Goal: Task Accomplishment & Management: Manage account settings

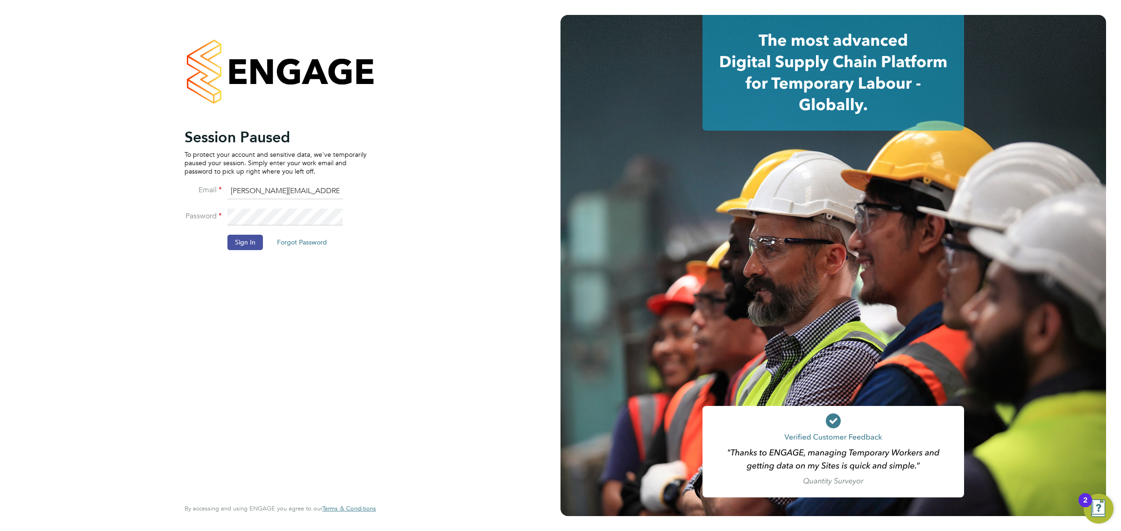
click at [252, 245] on button "Sign In" at bounding box center [244, 242] width 35 height 15
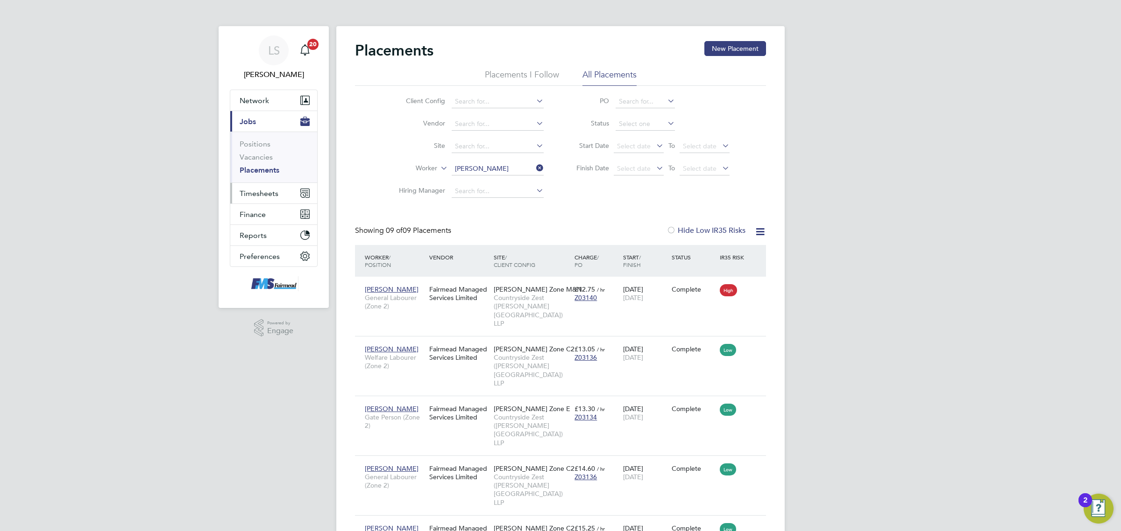
click at [266, 190] on span "Timesheets" at bounding box center [259, 193] width 39 height 9
click at [257, 120] on button "Current page: Jobs" at bounding box center [273, 121] width 87 height 21
click at [470, 165] on input at bounding box center [498, 169] width 92 height 13
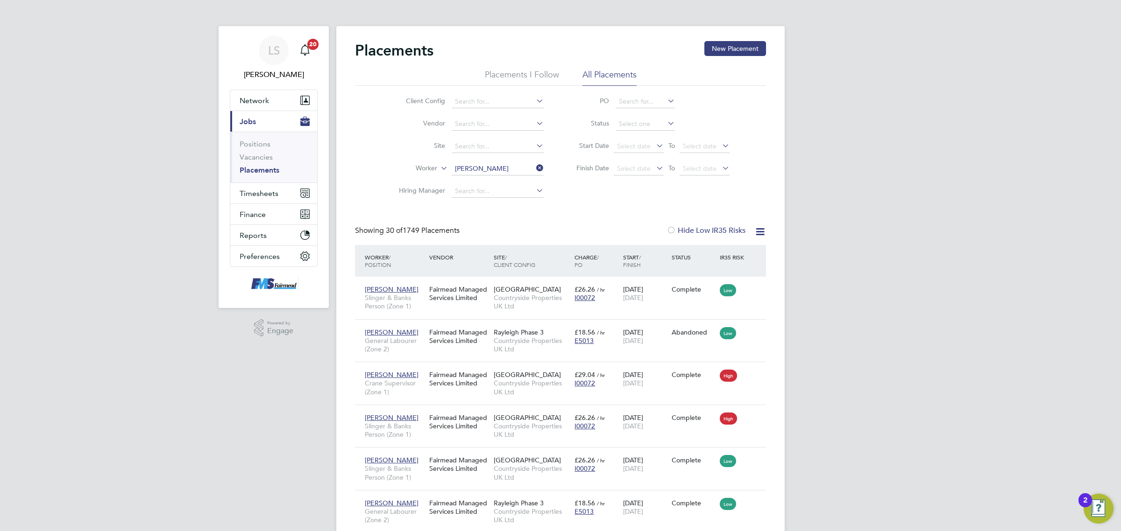
click at [480, 192] on li "[PERSON_NAME]" at bounding box center [508, 194] width 115 height 13
type input "[PERSON_NAME]"
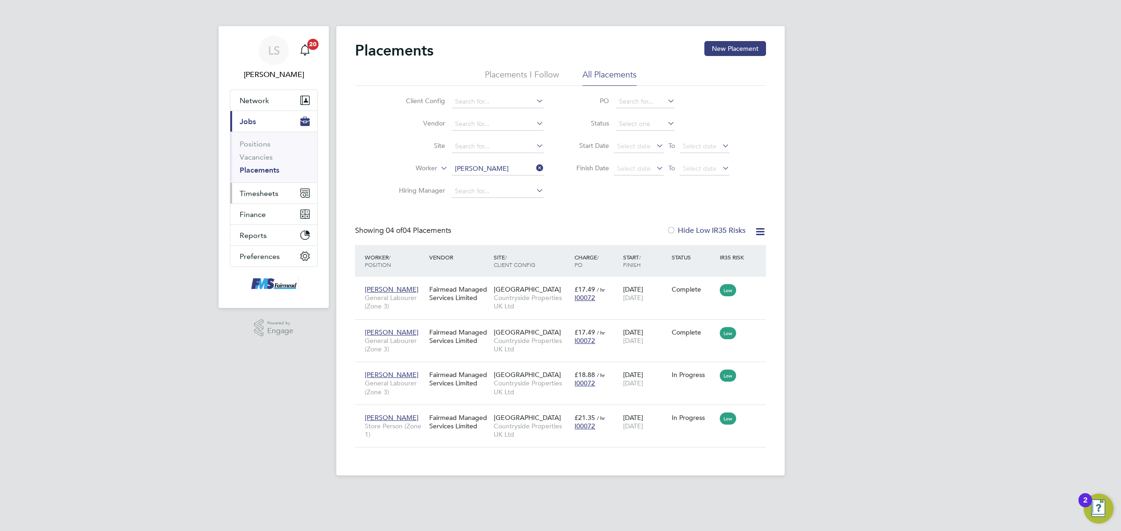
click at [278, 198] on button "Timesheets" at bounding box center [273, 193] width 87 height 21
click at [255, 164] on link "Timesheets" at bounding box center [259, 165] width 39 height 9
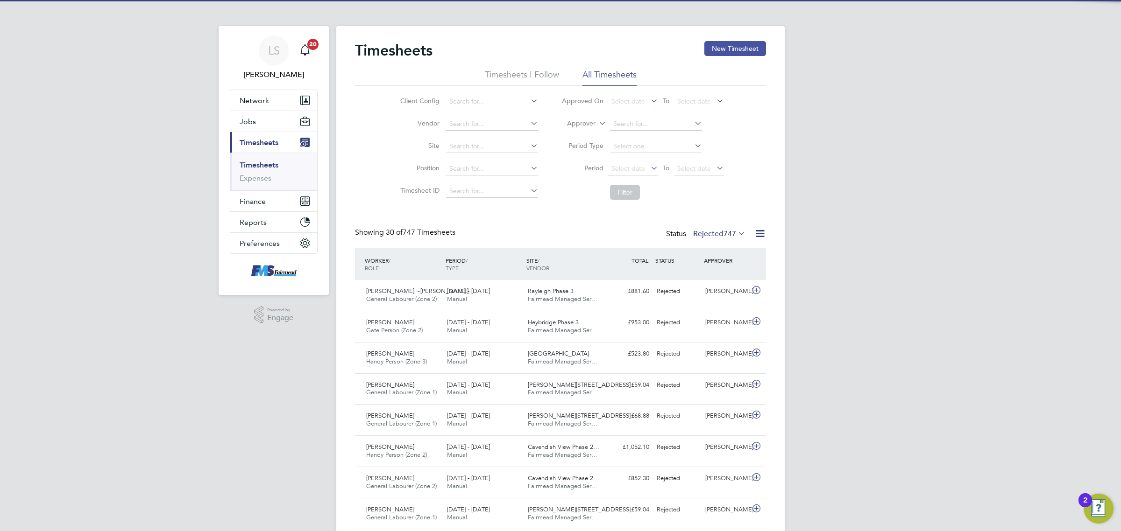
click at [742, 50] on button "New Timesheet" at bounding box center [735, 48] width 62 height 15
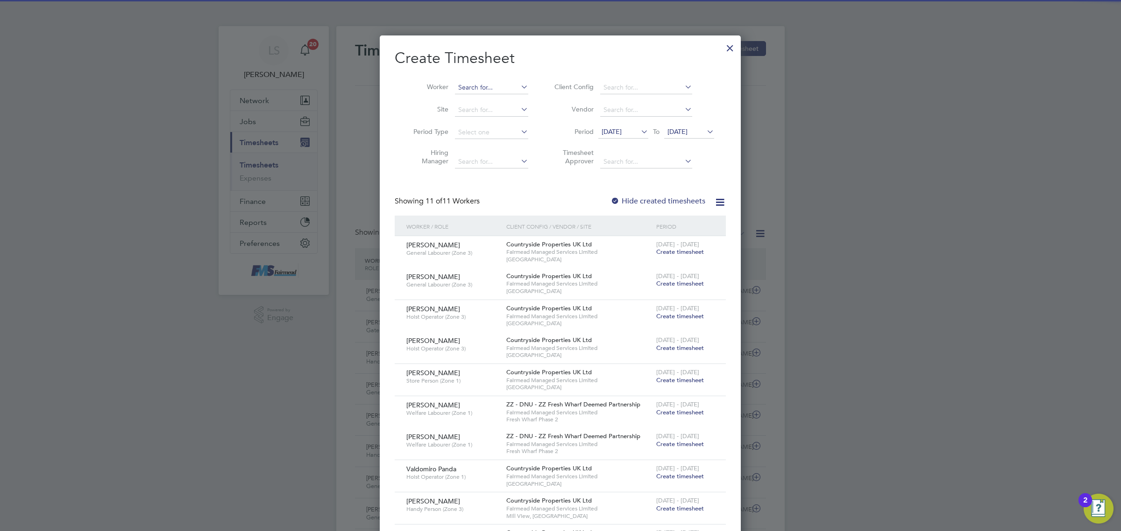
click at [468, 89] on input at bounding box center [491, 87] width 73 height 13
type input "r"
click at [486, 101] on li "Ethan Stevens" at bounding box center [511, 100] width 115 height 13
type input "[PERSON_NAME]"
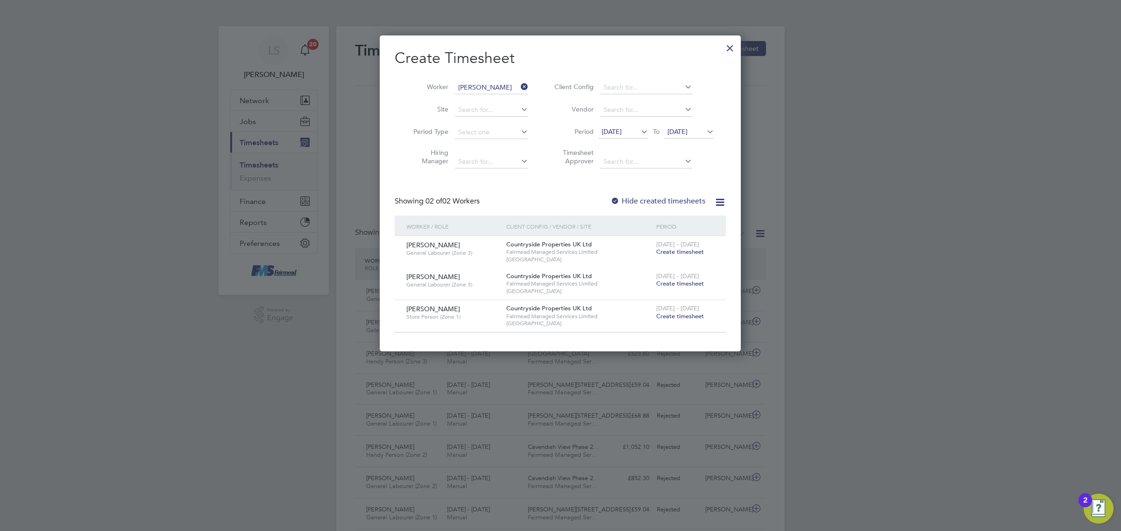
click at [680, 314] on span "Create timesheet" at bounding box center [680, 316] width 48 height 8
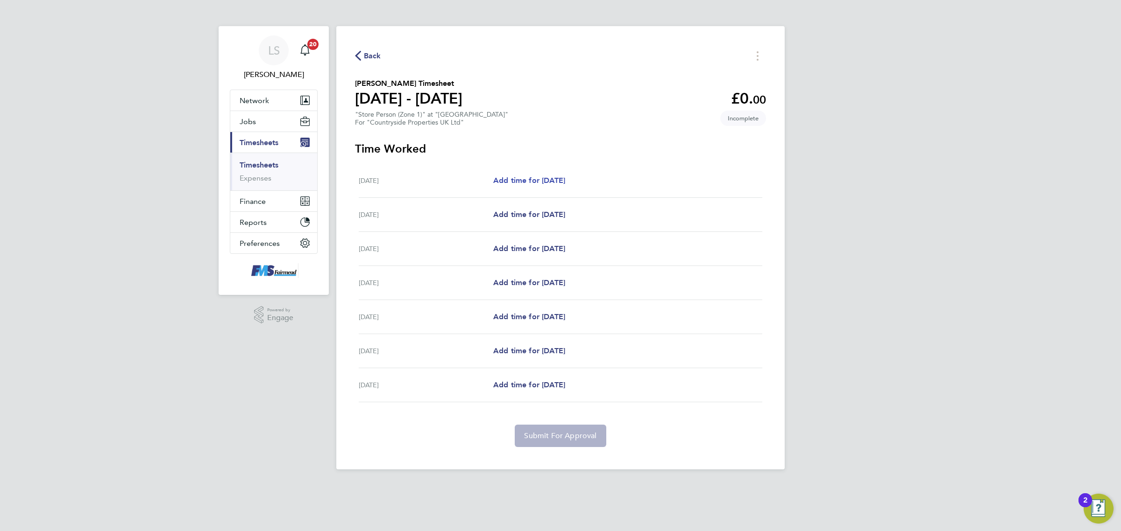
click at [565, 180] on span "Add time for Mon 18 Aug" at bounding box center [529, 180] width 72 height 9
select select "30"
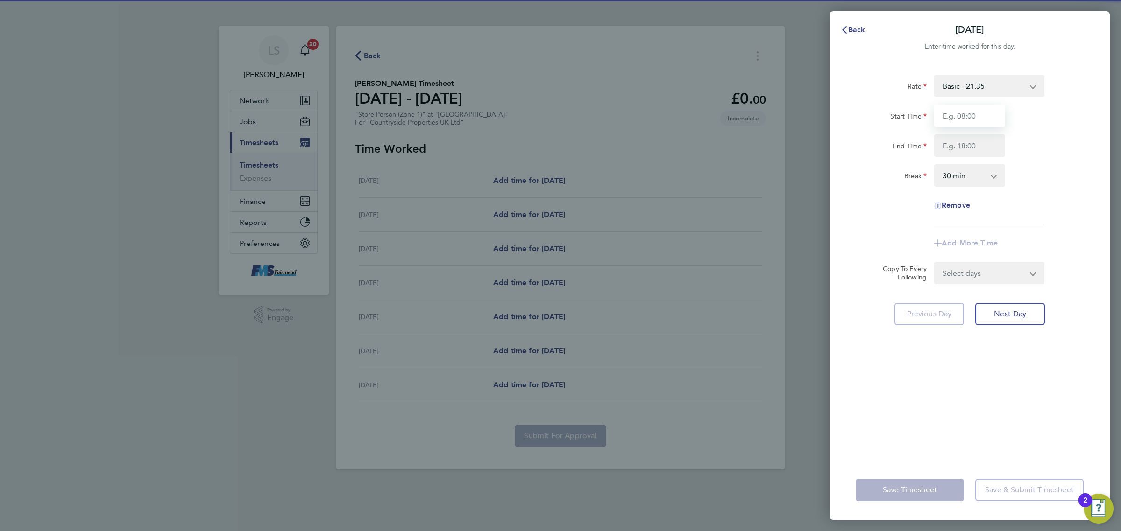
click at [988, 115] on input "Start Time" at bounding box center [969, 116] width 71 height 22
type input "07:30"
click at [974, 143] on input "End Time" at bounding box center [969, 146] width 71 height 22
type input "17:30"
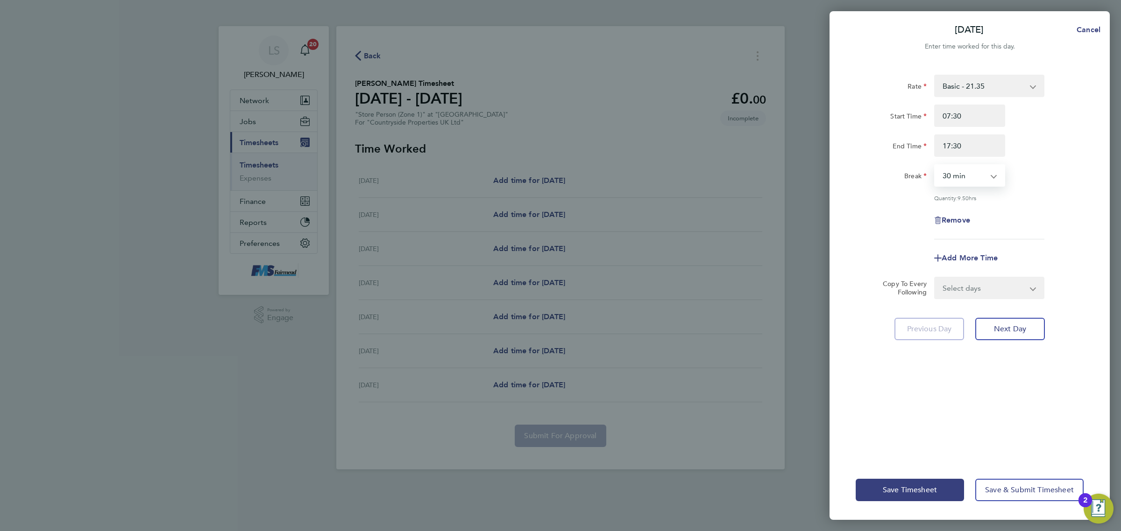
click at [975, 174] on select "0 min 15 min 30 min 45 min 60 min 75 min 90 min" at bounding box center [964, 175] width 58 height 21
select select "60"
click at [935, 165] on select "0 min 15 min 30 min 45 min 60 min 75 min 90 min" at bounding box center [964, 175] width 58 height 21
drag, startPoint x: 1042, startPoint y: 205, endPoint x: 1002, endPoint y: 274, distance: 79.4
click at [1014, 259] on app-timesheet-line-form-group "Rate Basic - 21.35 Start Time 07:30 End Time 17:30 Break 0 min 15 min 30 min 45…" at bounding box center [970, 172] width 228 height 195
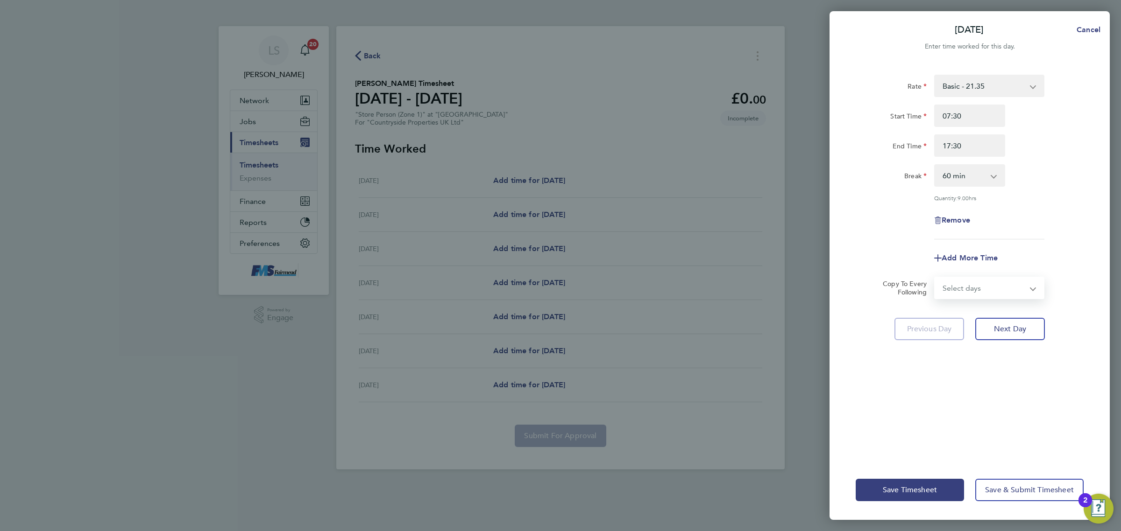
click at [999, 294] on select "Select days Day Weekday (Mon-Fri) Weekend (Sat-Sun) Tuesday Wednesday Thursday …" at bounding box center [984, 288] width 98 height 21
select select "WEEKDAY"
click at [935, 278] on select "Select days Day Weekday (Mon-Fri) Weekend (Sat-Sun) Tuesday Wednesday Thursday …" at bounding box center [984, 288] width 98 height 21
select select "2025-08-24"
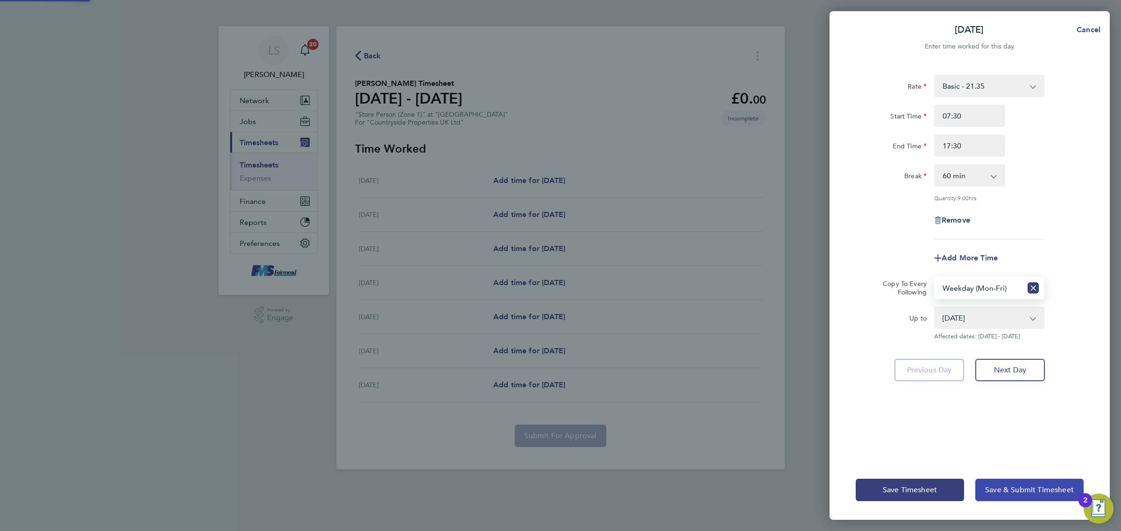
click at [1011, 496] on button "Save & Submit Timesheet" at bounding box center [1029, 490] width 108 height 22
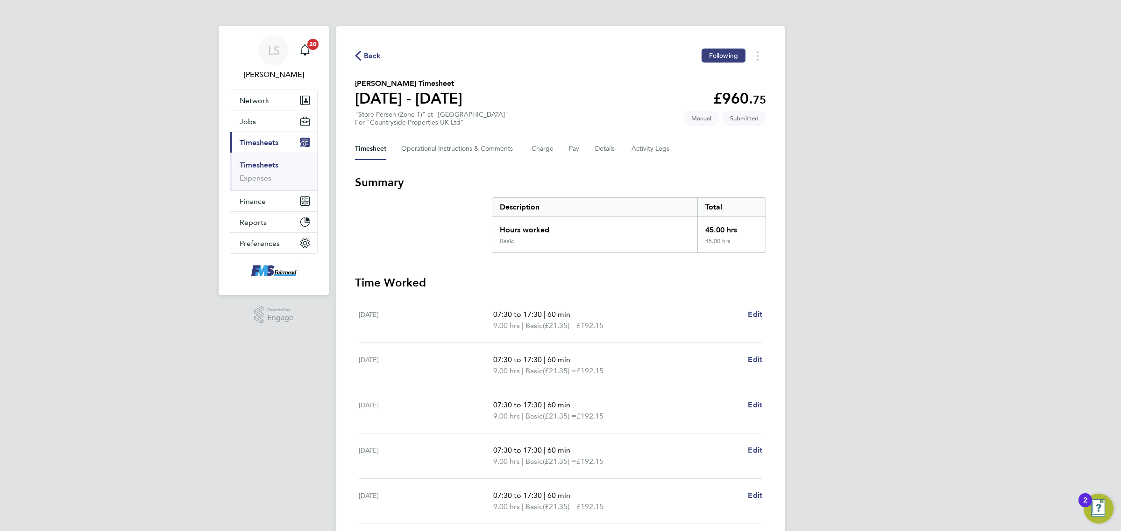
click at [254, 166] on link "Timesheets" at bounding box center [259, 165] width 39 height 9
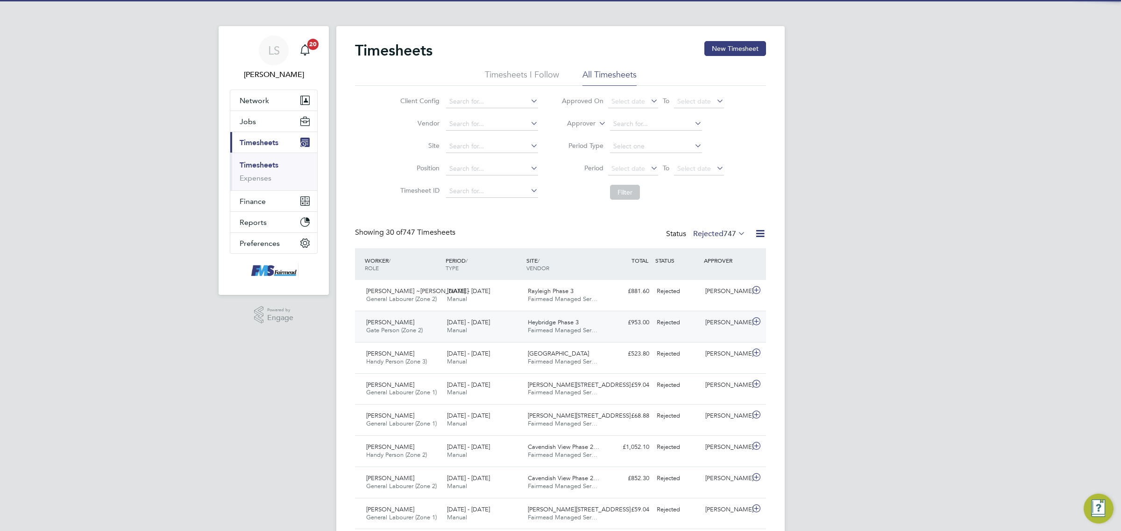
scroll to position [23, 81]
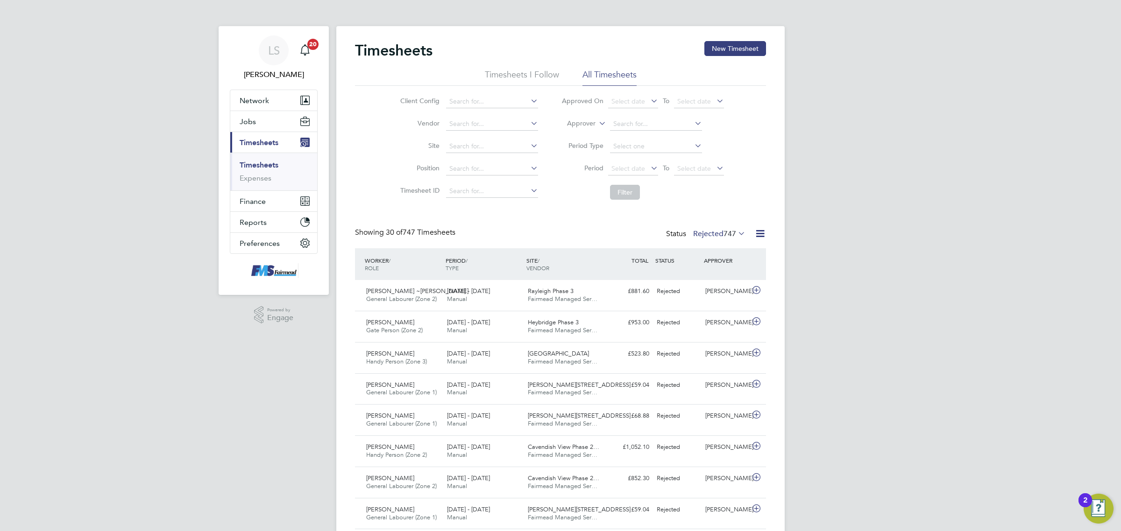
click at [703, 238] on label "Rejected 747" at bounding box center [719, 233] width 52 height 9
click at [722, 276] on li "Submitted" at bounding box center [702, 276] width 43 height 13
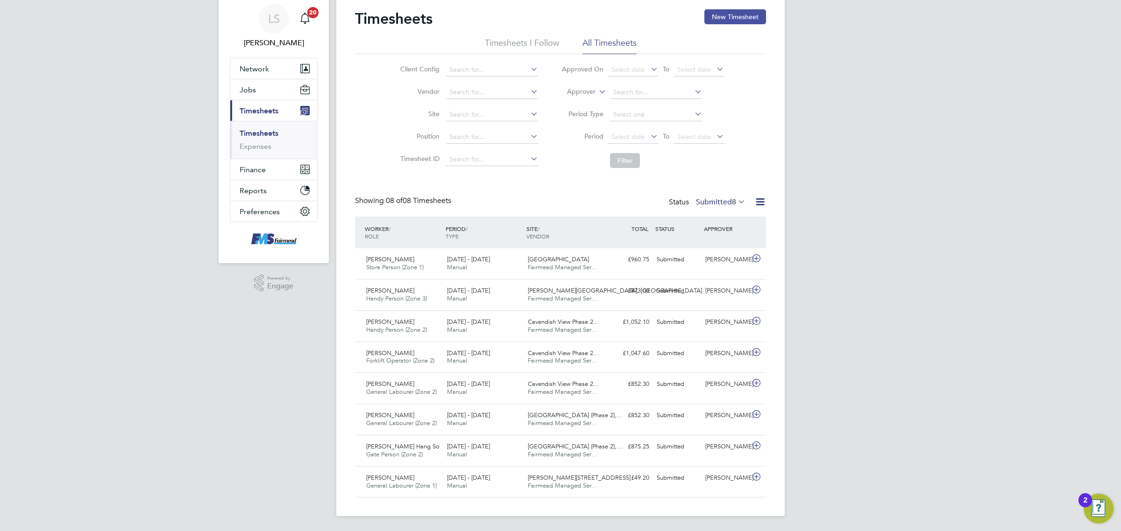
click at [716, 15] on button "New Timesheet" at bounding box center [735, 16] width 62 height 15
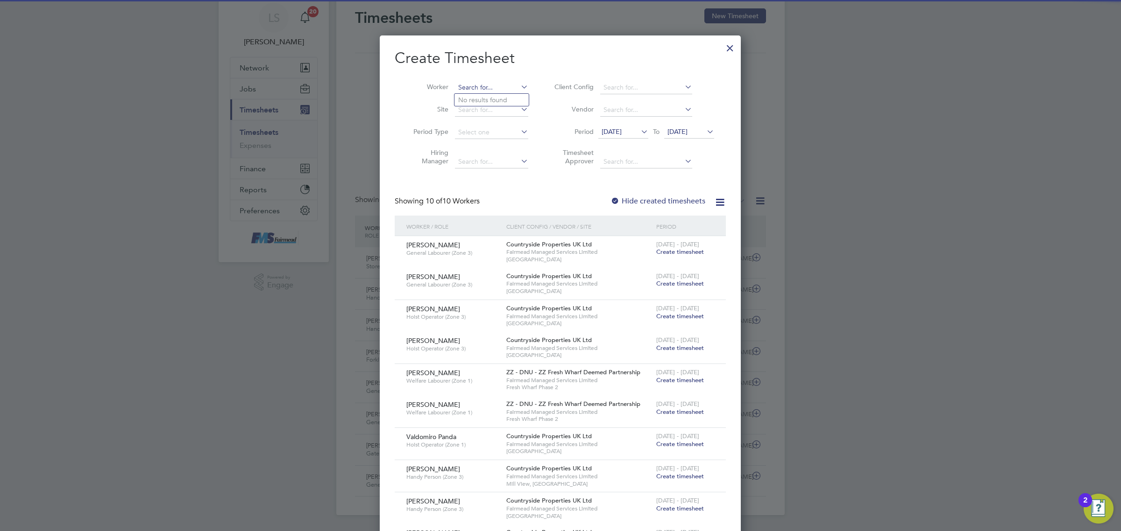
click at [487, 82] on input at bounding box center [491, 87] width 73 height 13
click at [512, 102] on b "Rowlan" at bounding box center [539, 100] width 54 height 8
type input "[PERSON_NAME]"
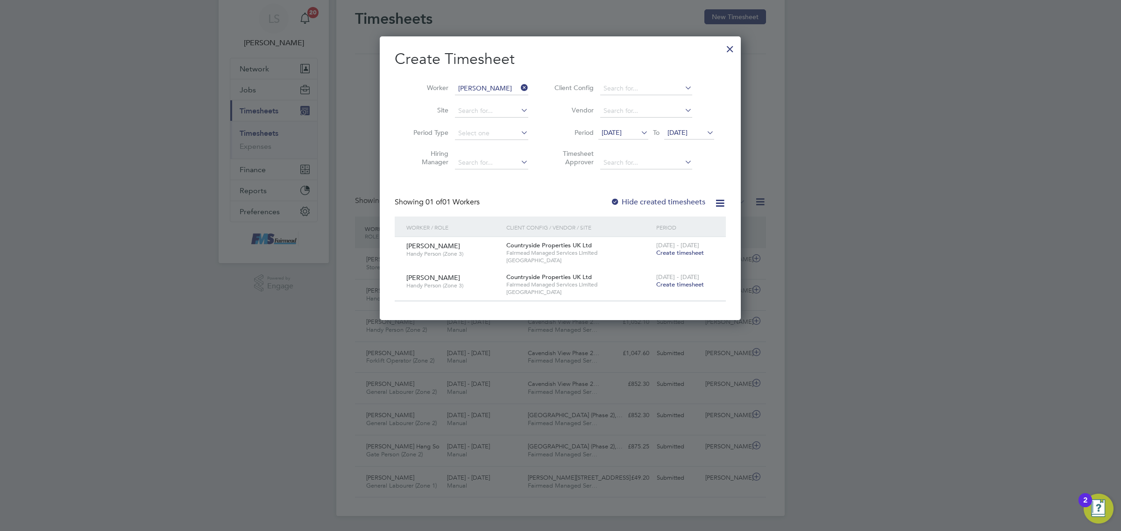
click at [676, 285] on span "Create timesheet" at bounding box center [680, 285] width 48 height 8
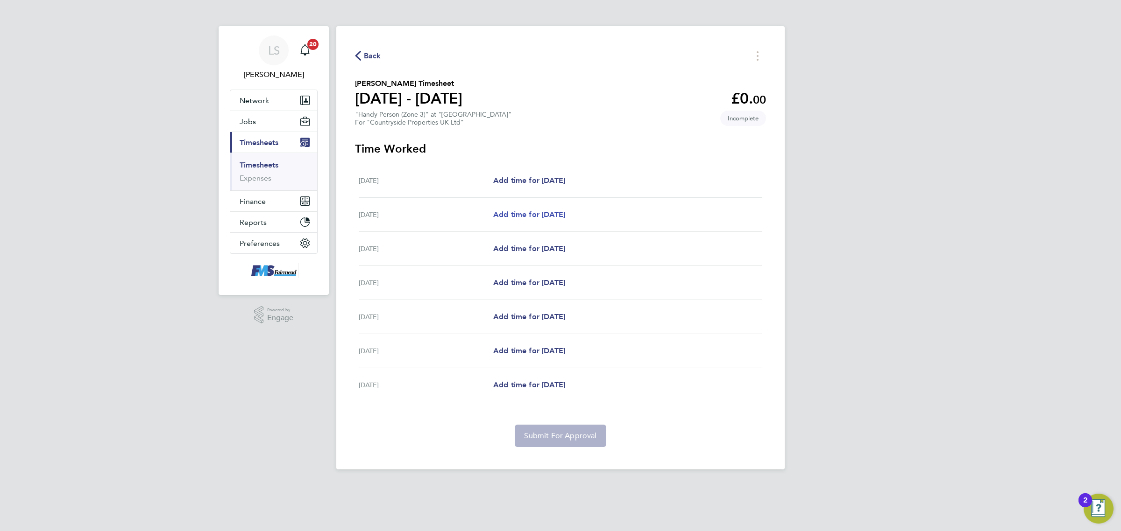
click at [524, 219] on span "Add time for Tue 19 Aug" at bounding box center [529, 214] width 72 height 9
select select "30"
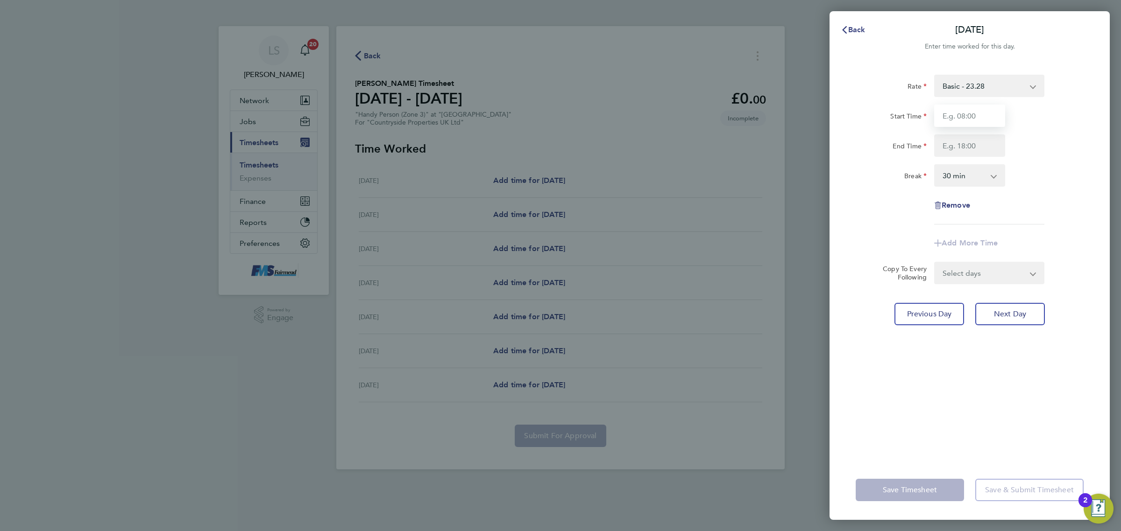
click at [984, 112] on input "Start Time" at bounding box center [969, 116] width 71 height 22
click at [981, 105] on input "Start Time" at bounding box center [969, 116] width 71 height 22
type input "09:00"
click at [974, 135] on input "End Time" at bounding box center [969, 146] width 71 height 22
click at [1037, 150] on div "End Time 05:00" at bounding box center [969, 146] width 235 height 22
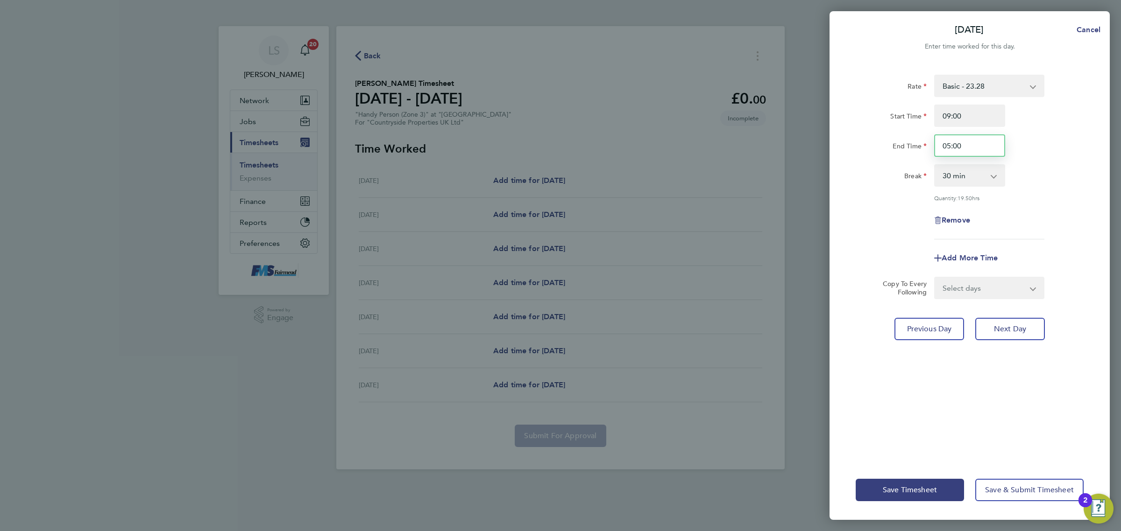
drag, startPoint x: 981, startPoint y: 145, endPoint x: 824, endPoint y: 122, distance: 158.6
click at [824, 124] on div "Tue 19 Aug Cancel Enter time worked for this day. Rate Basic - 23.28 Start Time…" at bounding box center [560, 265] width 1121 height 531
type input "17:00"
click at [1049, 135] on div "End Time 17:00" at bounding box center [969, 146] width 235 height 22
click at [976, 287] on select "Select days Day Weekday (Mon-Fri) Weekend (Sat-Sun) Wednesday Thursday Friday S…" at bounding box center [984, 288] width 98 height 21
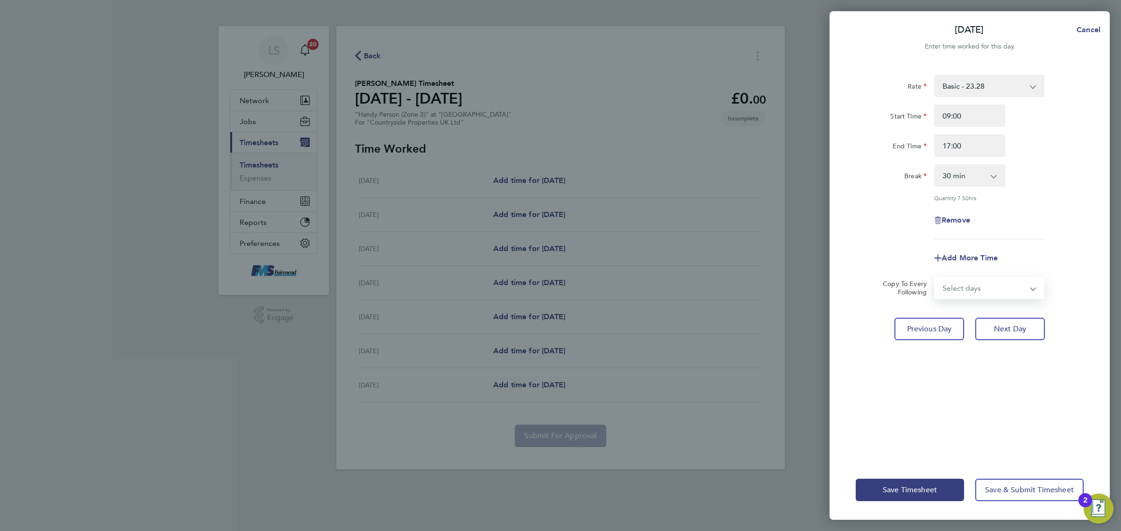
select select "DAY"
click at [935, 278] on select "Select days Day Weekday (Mon-Fri) Weekend (Sat-Sun) Wednesday Thursday Friday S…" at bounding box center [984, 288] width 98 height 21
click at [980, 319] on select "20 Aug 2025 21 Aug 2025 22 Aug 2025 23 Aug 2025 24 Aug 2025" at bounding box center [983, 318] width 97 height 21
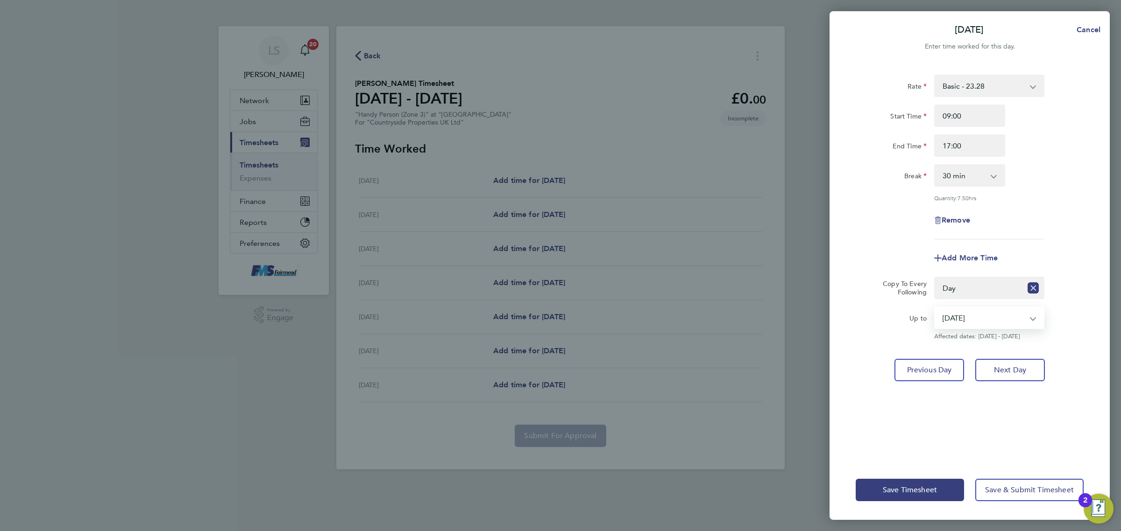
select select "2025-08-21"
click at [935, 308] on select "20 Aug 2025 21 Aug 2025 22 Aug 2025 23 Aug 2025 24 Aug 2025" at bounding box center [983, 318] width 97 height 21
click at [918, 489] on span "Save Timesheet" at bounding box center [910, 490] width 54 height 9
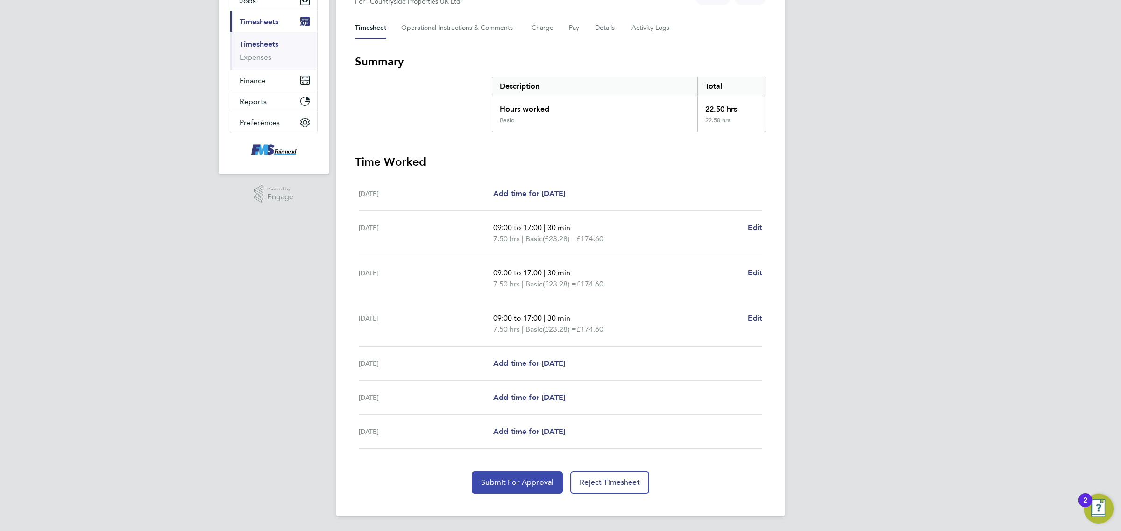
click at [522, 484] on span "Submit For Approval" at bounding box center [517, 482] width 72 height 9
click at [254, 43] on link "Timesheets" at bounding box center [259, 44] width 39 height 9
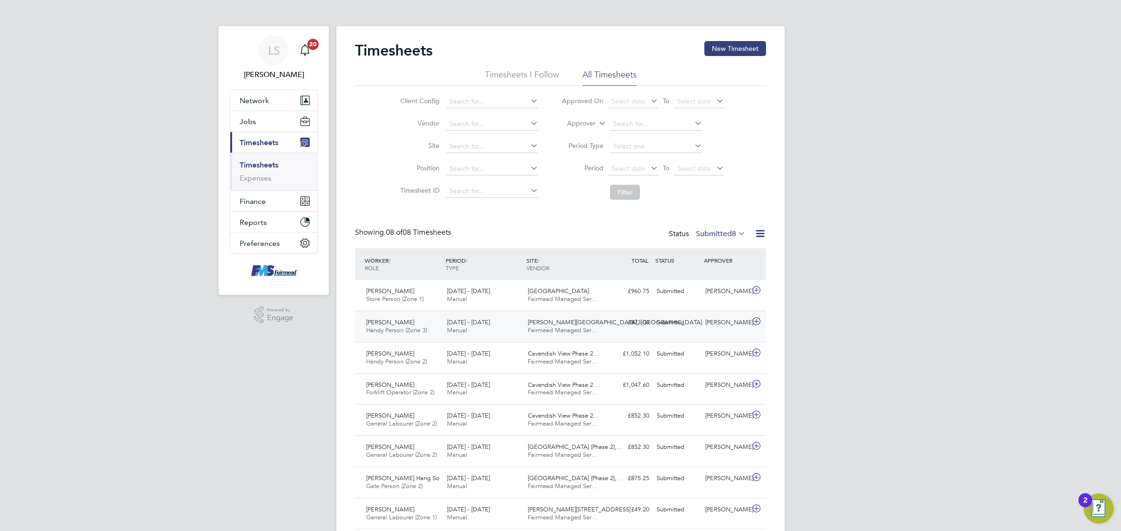
click at [731, 327] on div "[PERSON_NAME]" at bounding box center [725, 322] width 49 height 15
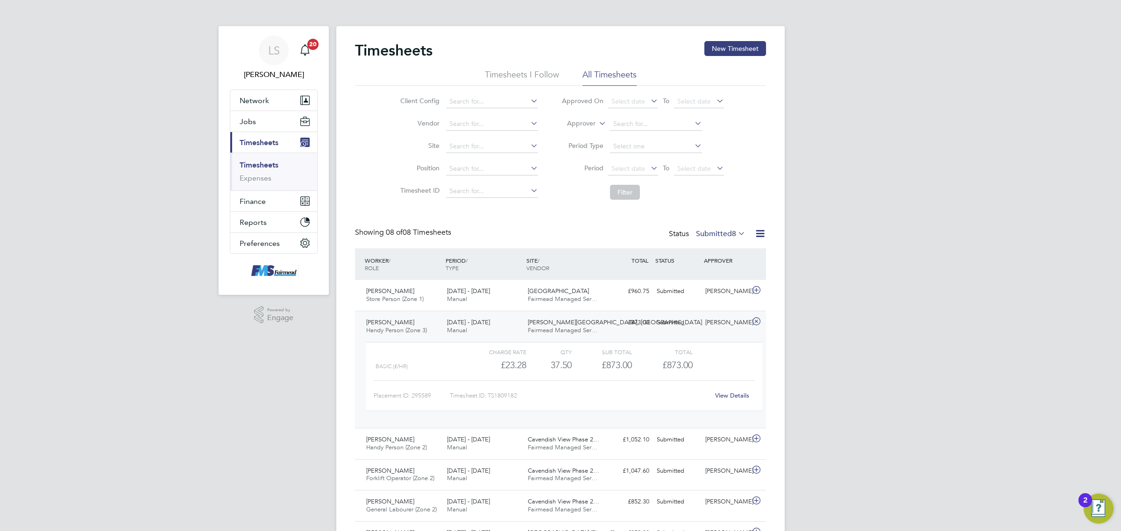
click at [735, 396] on link "View Details" at bounding box center [732, 396] width 34 height 8
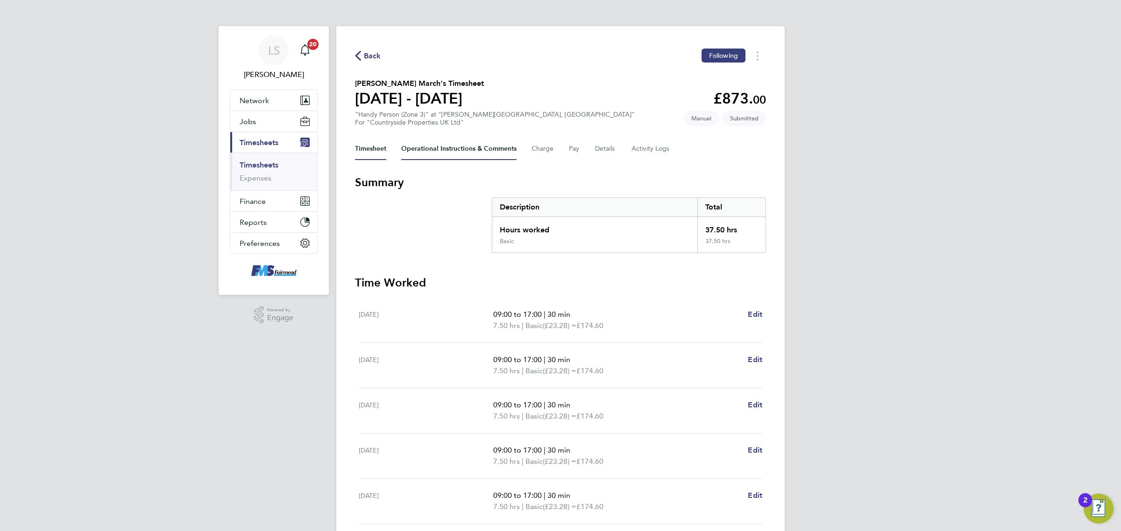
click at [486, 146] on Comments-tab "Operational Instructions & Comments" at bounding box center [458, 149] width 115 height 22
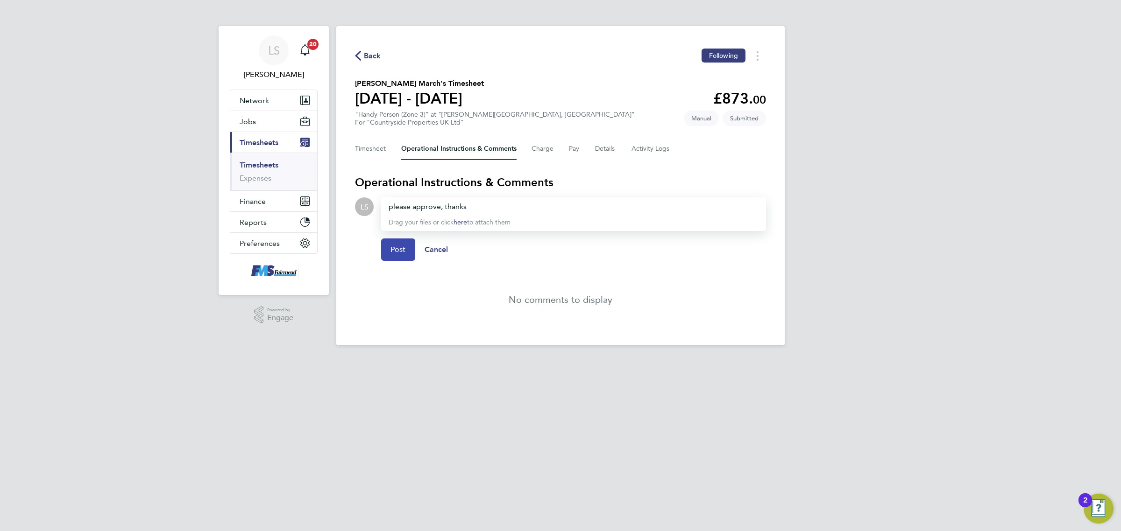
click at [397, 249] on span "Post" at bounding box center [397, 249] width 15 height 9
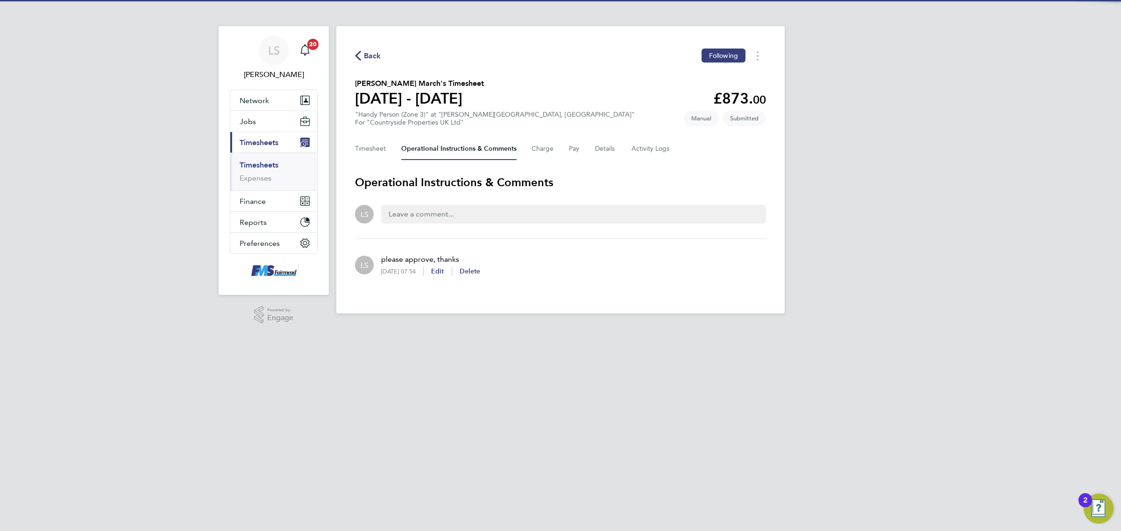
click at [269, 167] on link "Timesheets" at bounding box center [259, 165] width 39 height 9
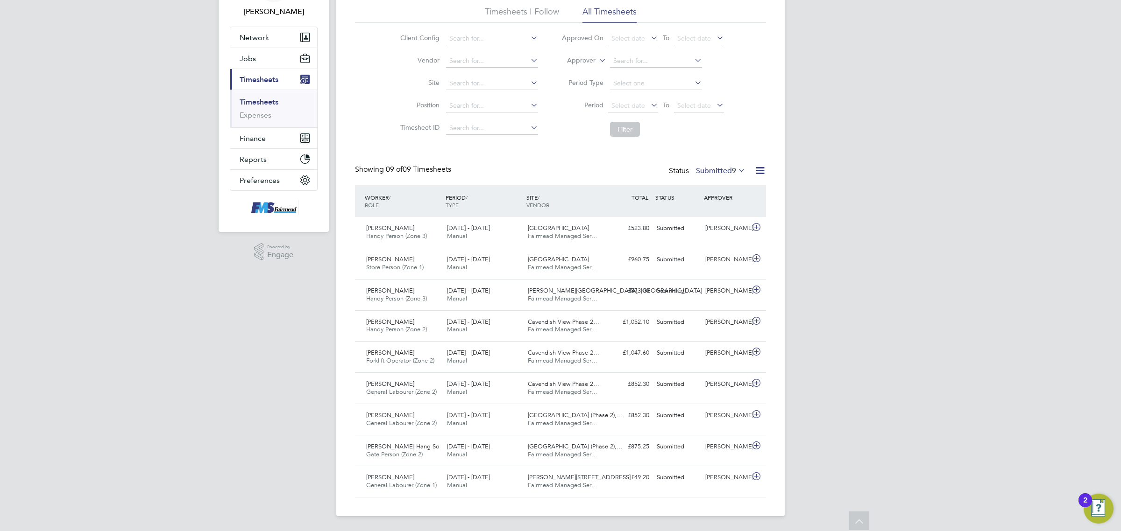
click at [909, 369] on div "LS Lawrence Schott Notifications 20 Applications: Network Team Members Business…" at bounding box center [560, 234] width 1121 height 595
click at [732, 478] on div "[PERSON_NAME]" at bounding box center [725, 477] width 49 height 15
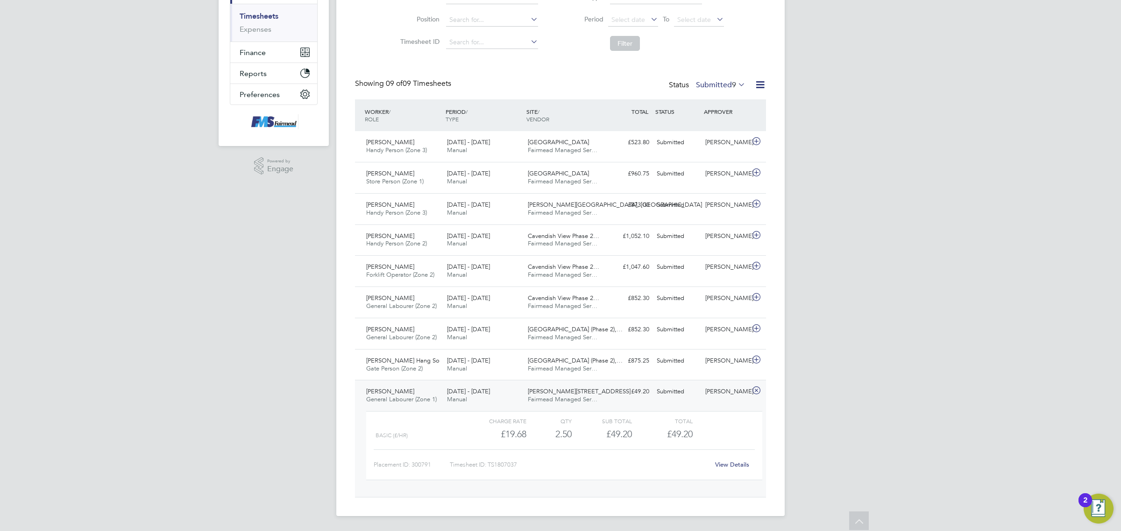
click at [718, 463] on link "View Details" at bounding box center [732, 465] width 34 height 8
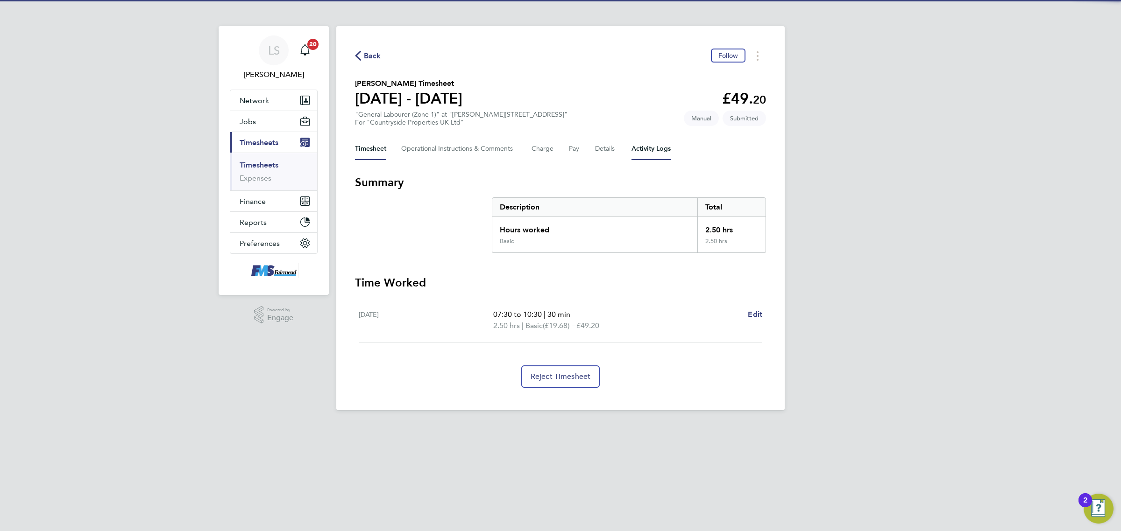
click at [645, 157] on Logs-tab "Activity Logs" at bounding box center [650, 149] width 39 height 22
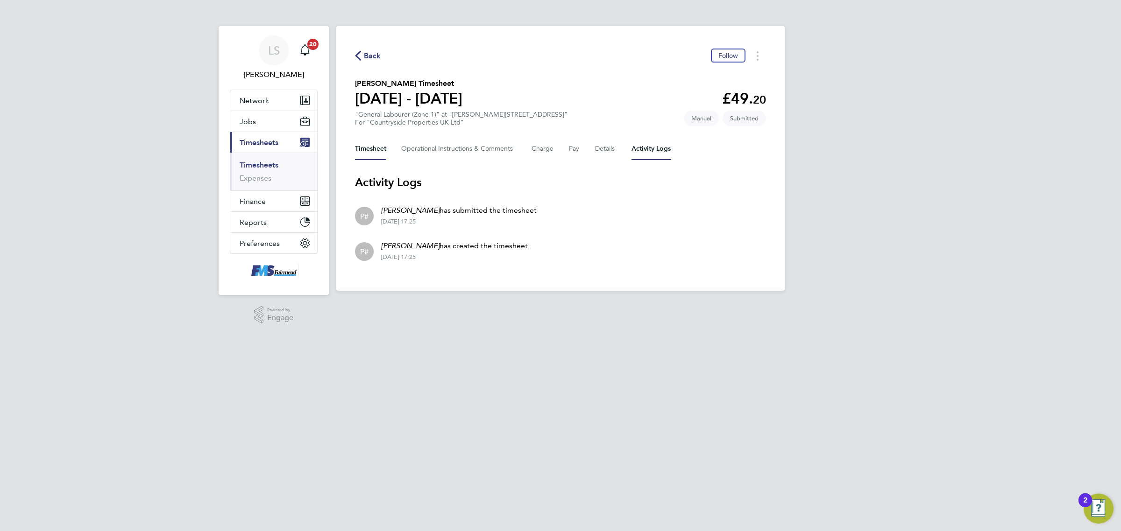
click at [366, 154] on button "Timesheet" at bounding box center [370, 149] width 31 height 22
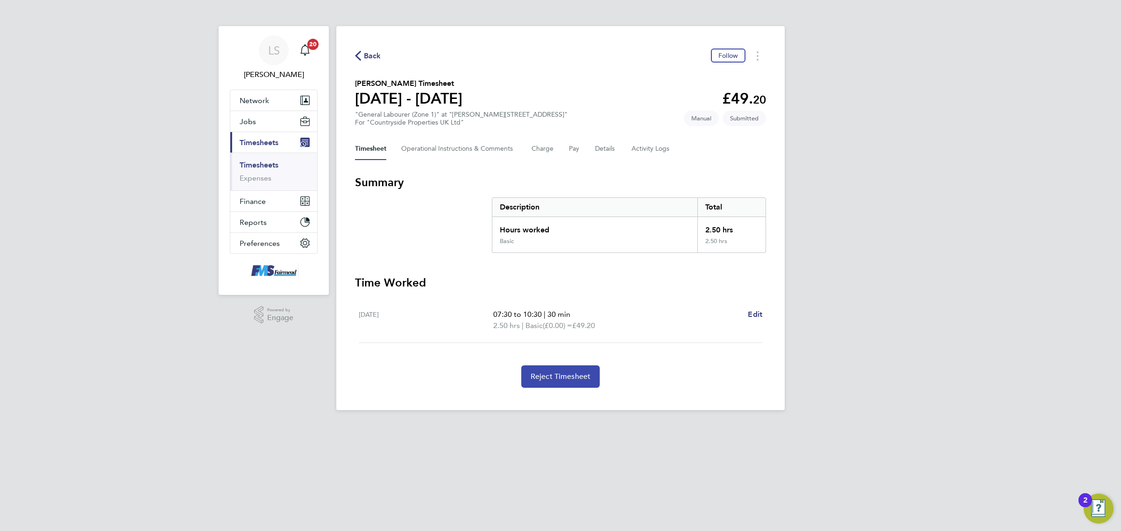
click at [583, 370] on button "Reject Timesheet" at bounding box center [560, 377] width 79 height 22
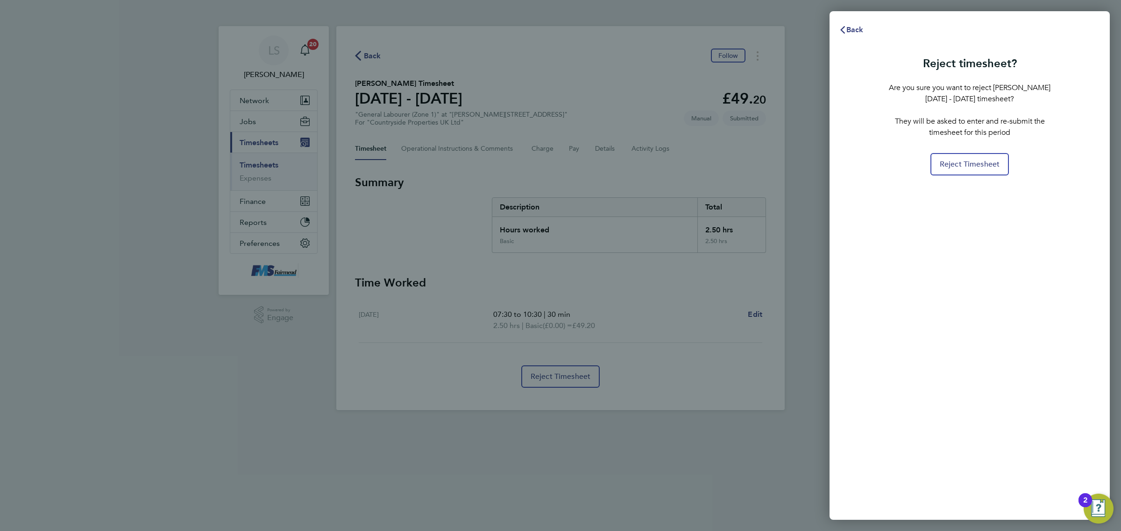
click at [975, 136] on p "They will be asked to enter and re-submit the timesheet for this period" at bounding box center [969, 127] width 164 height 22
click at [975, 168] on button "Reject Timesheet" at bounding box center [969, 164] width 79 height 22
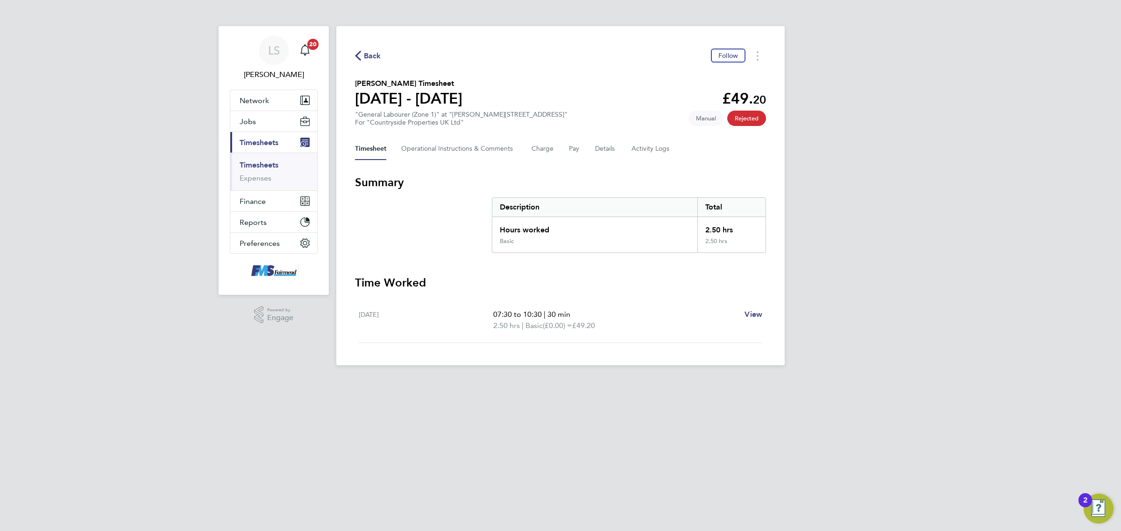
click at [244, 164] on link "Timesheets" at bounding box center [259, 165] width 39 height 9
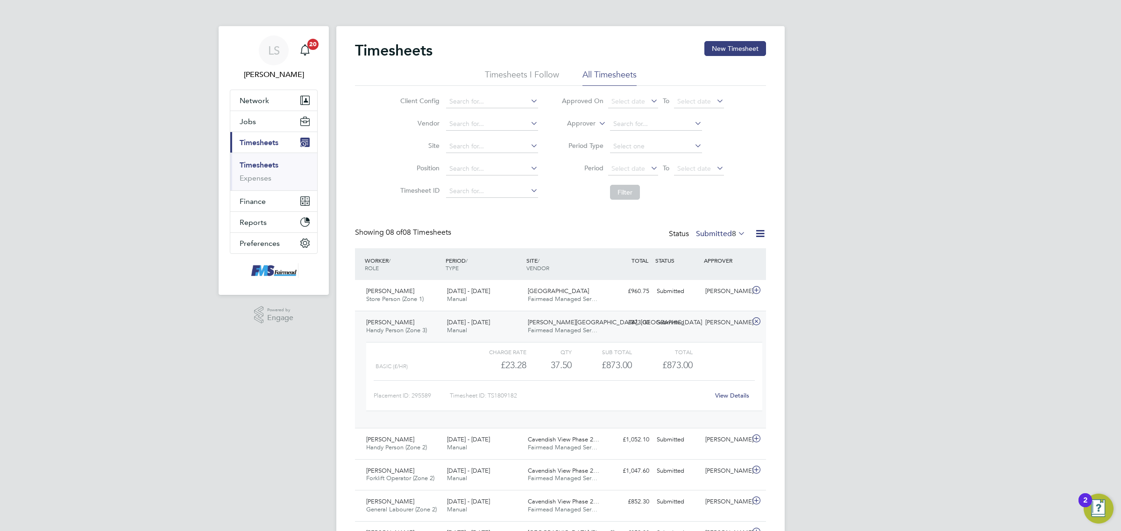
drag, startPoint x: 605, startPoint y: 322, endPoint x: 590, endPoint y: 312, distance: 18.1
click at [605, 322] on div "£873.00 Submitted" at bounding box center [628, 322] width 49 height 15
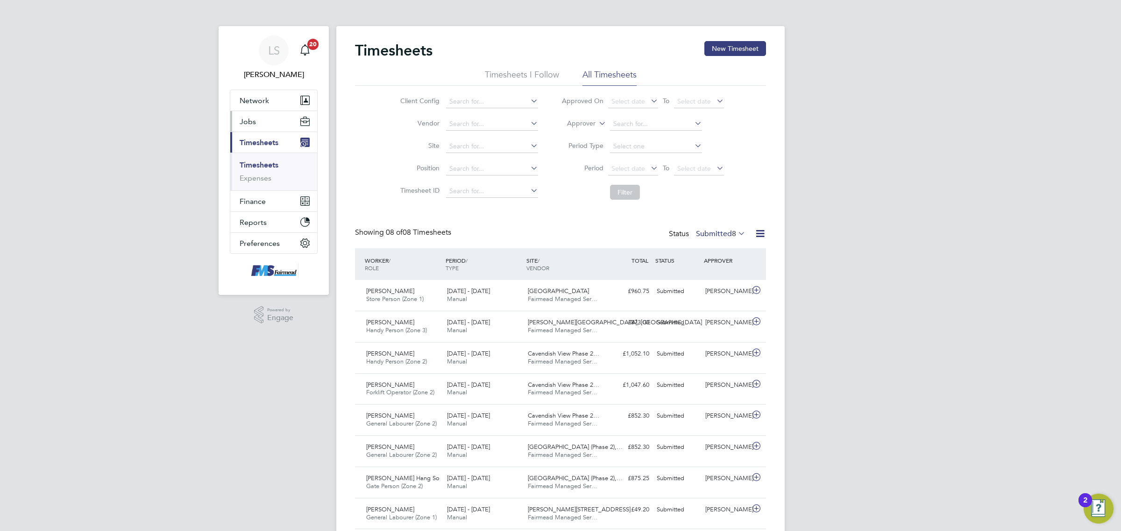
click at [271, 122] on button "Jobs" at bounding box center [273, 121] width 87 height 21
click at [267, 169] on link "Placements" at bounding box center [259, 170] width 39 height 9
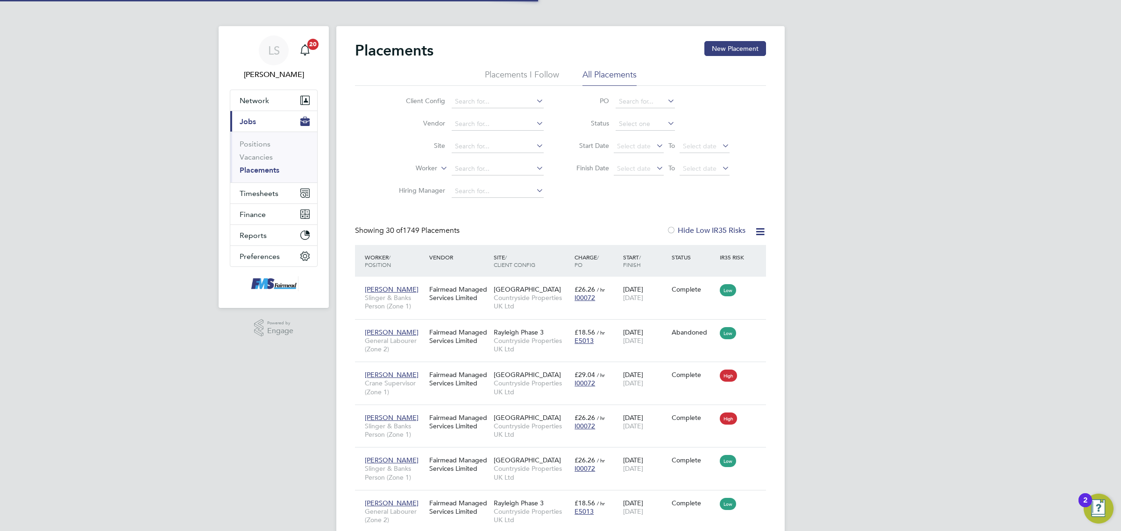
scroll to position [35, 81]
click at [500, 162] on li "Worker" at bounding box center [468, 169] width 176 height 22
click at [500, 164] on input at bounding box center [498, 169] width 92 height 13
click at [500, 180] on li "Phil lip Stone" at bounding box center [497, 181] width 93 height 13
type input "Phillip Stone"
